Goal: Check status: Check status

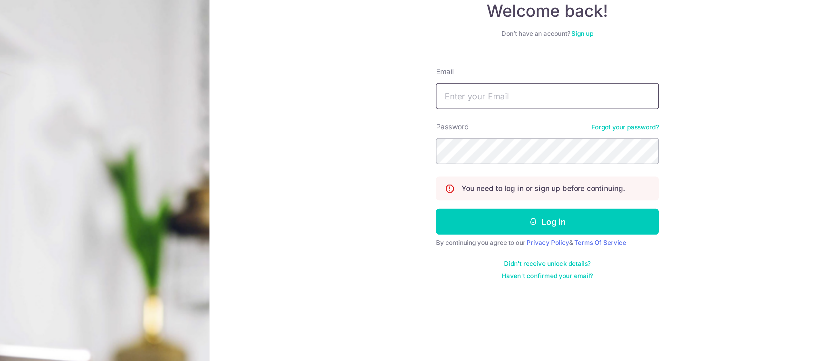
click at [640, 94] on input "Email" at bounding box center [615, 102] width 139 height 16
type input "[EMAIL_ADDRESS][DOMAIN_NAME]"
click at [728, 133] on div "Welcome back! Don’t have an account? Sign up Email geoffreyying@hotmail.com Pas…" at bounding box center [615, 180] width 420 height 361
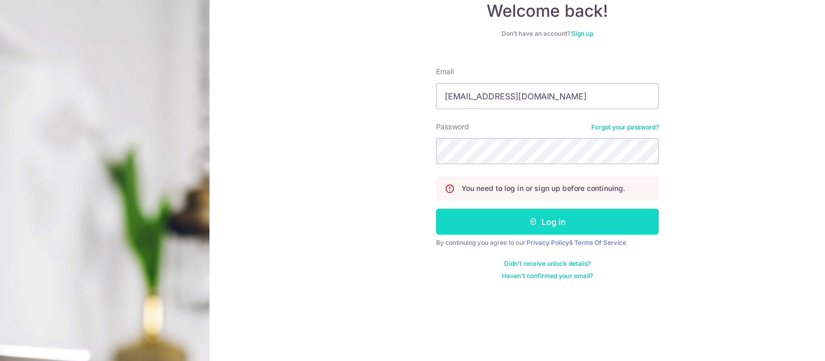
click at [660, 179] on button "Log in" at bounding box center [615, 180] width 139 height 16
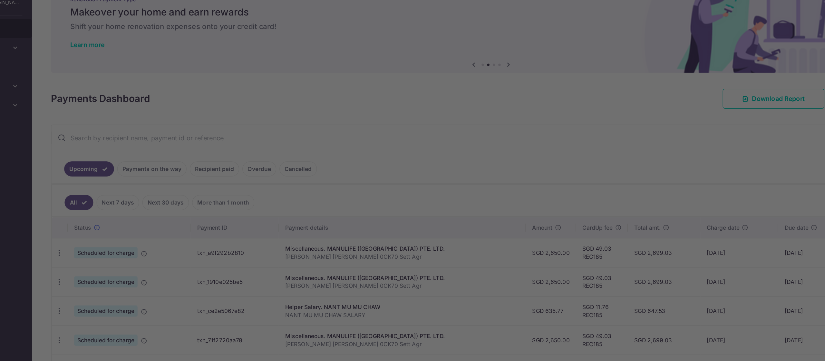
click at [248, 67] on div at bounding box center [417, 182] width 834 height 364
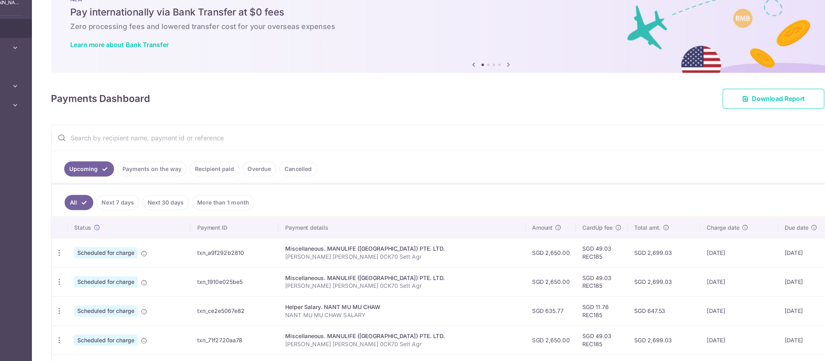
click at [188, 159] on link "Payments on the way" at bounding box center [180, 160] width 56 height 12
click at [174, 158] on link "Payments on the way" at bounding box center [180, 160] width 56 height 12
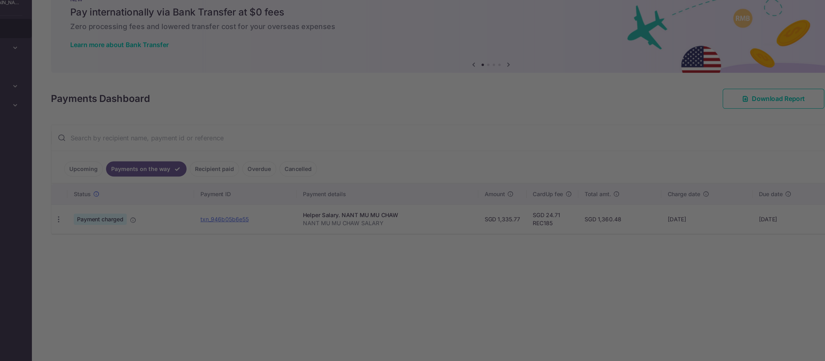
click at [228, 254] on div at bounding box center [417, 182] width 834 height 364
click at [493, 92] on iframe "Popup CTA" at bounding box center [412, 180] width 161 height 192
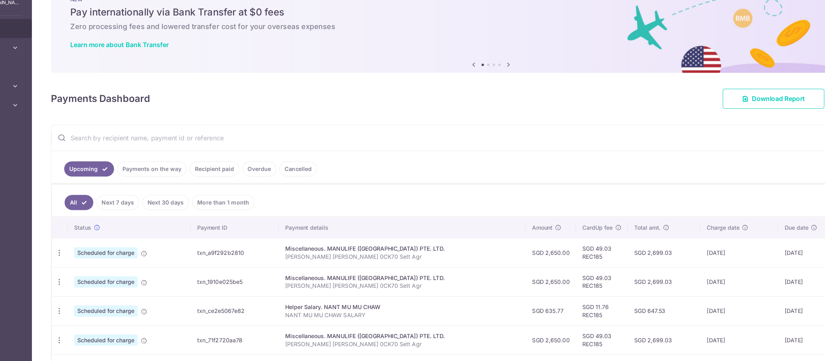
click at [179, 165] on link "Payments on the way" at bounding box center [180, 160] width 56 height 12
